Goal: Navigation & Orientation: Go to known website

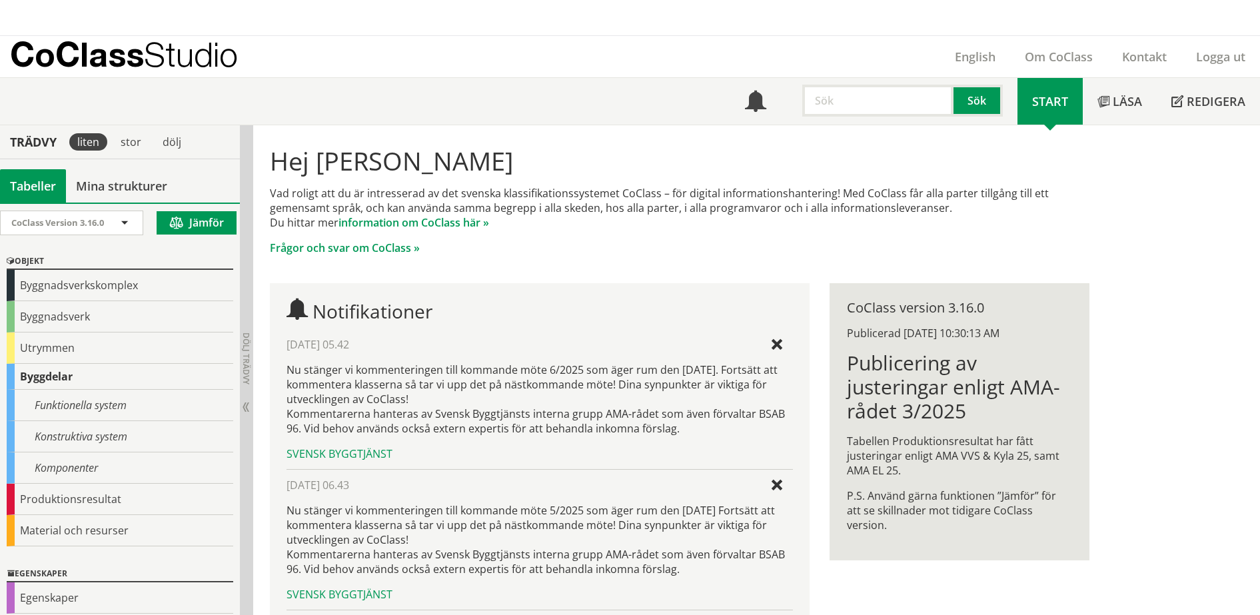
click at [105, 53] on p "CoClass Studio" at bounding box center [124, 54] width 228 height 15
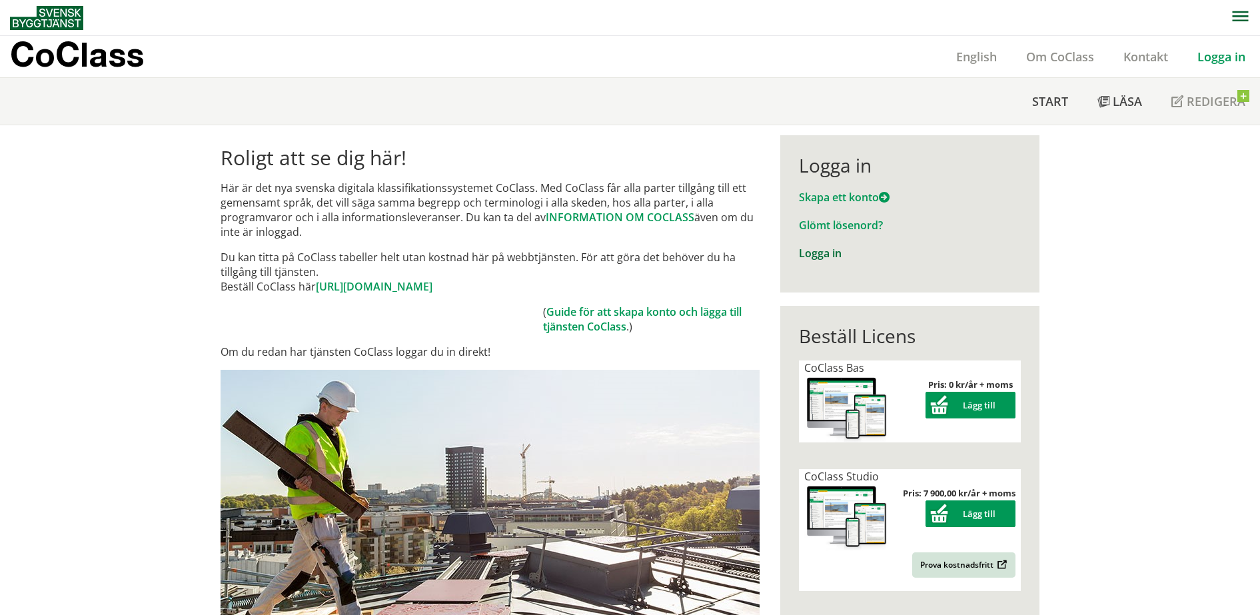
click at [811, 253] on link "Logga in" at bounding box center [820, 253] width 43 height 15
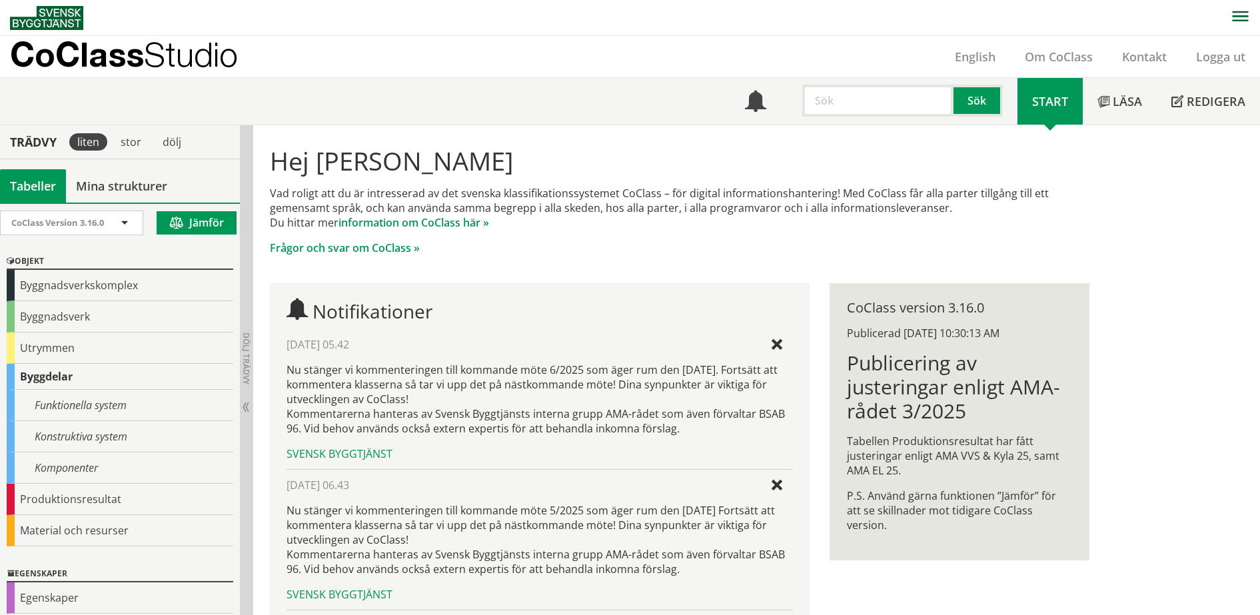
click at [116, 58] on p "CoClass Studio" at bounding box center [124, 54] width 228 height 15
